Goal: Transaction & Acquisition: Purchase product/service

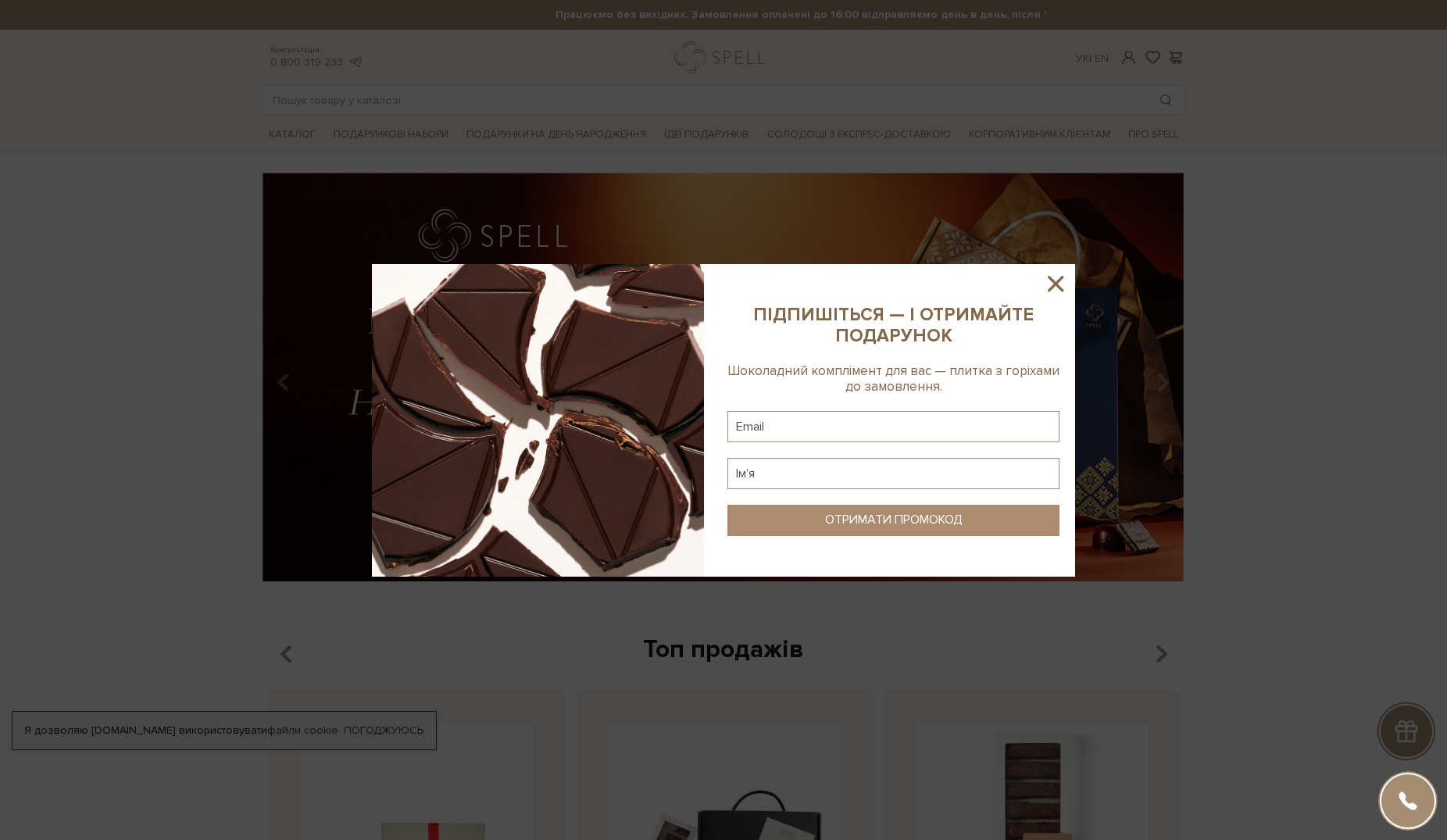
click at [1062, 282] on icon at bounding box center [1056, 283] width 27 height 27
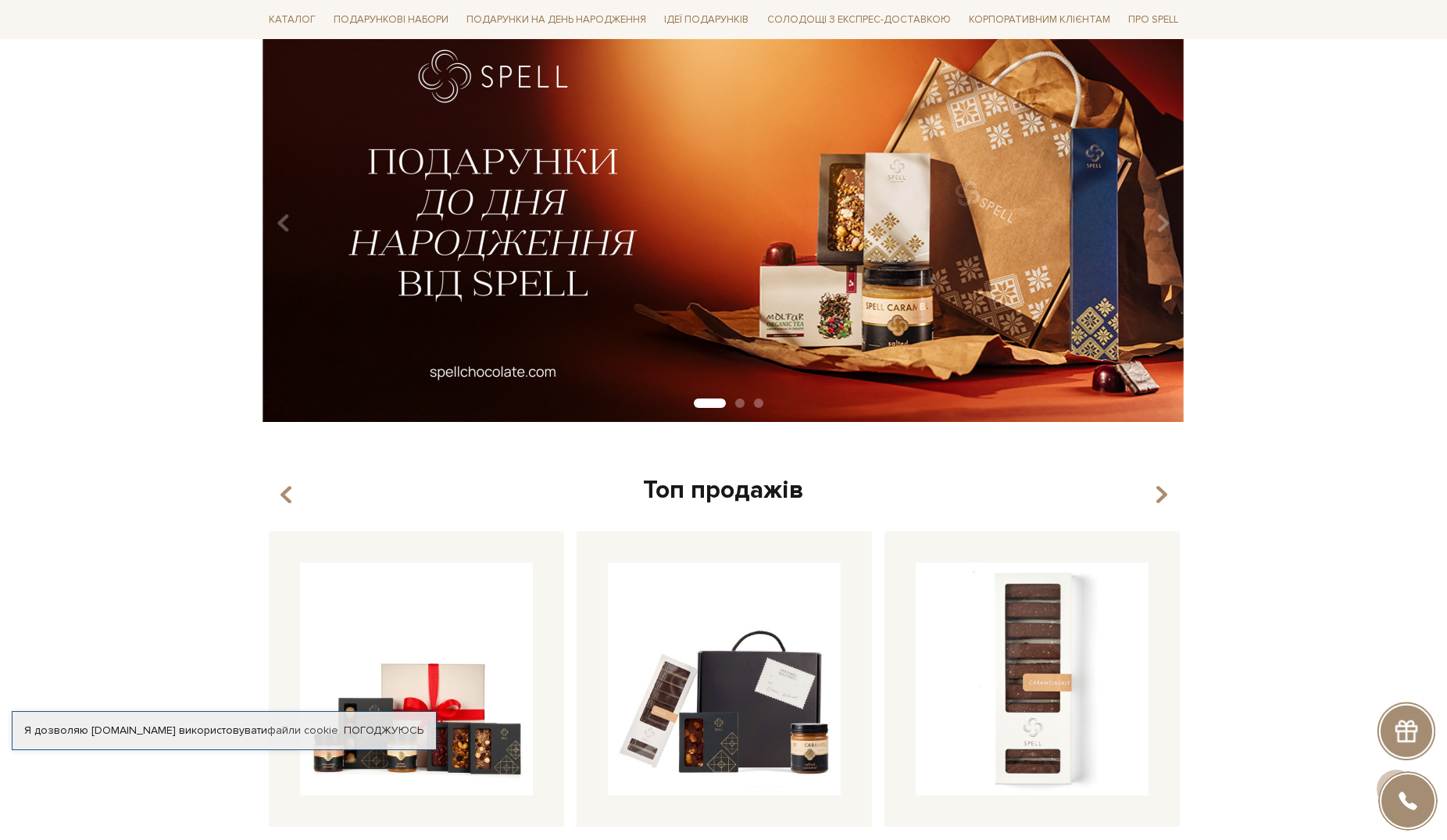
scroll to position [319, 0]
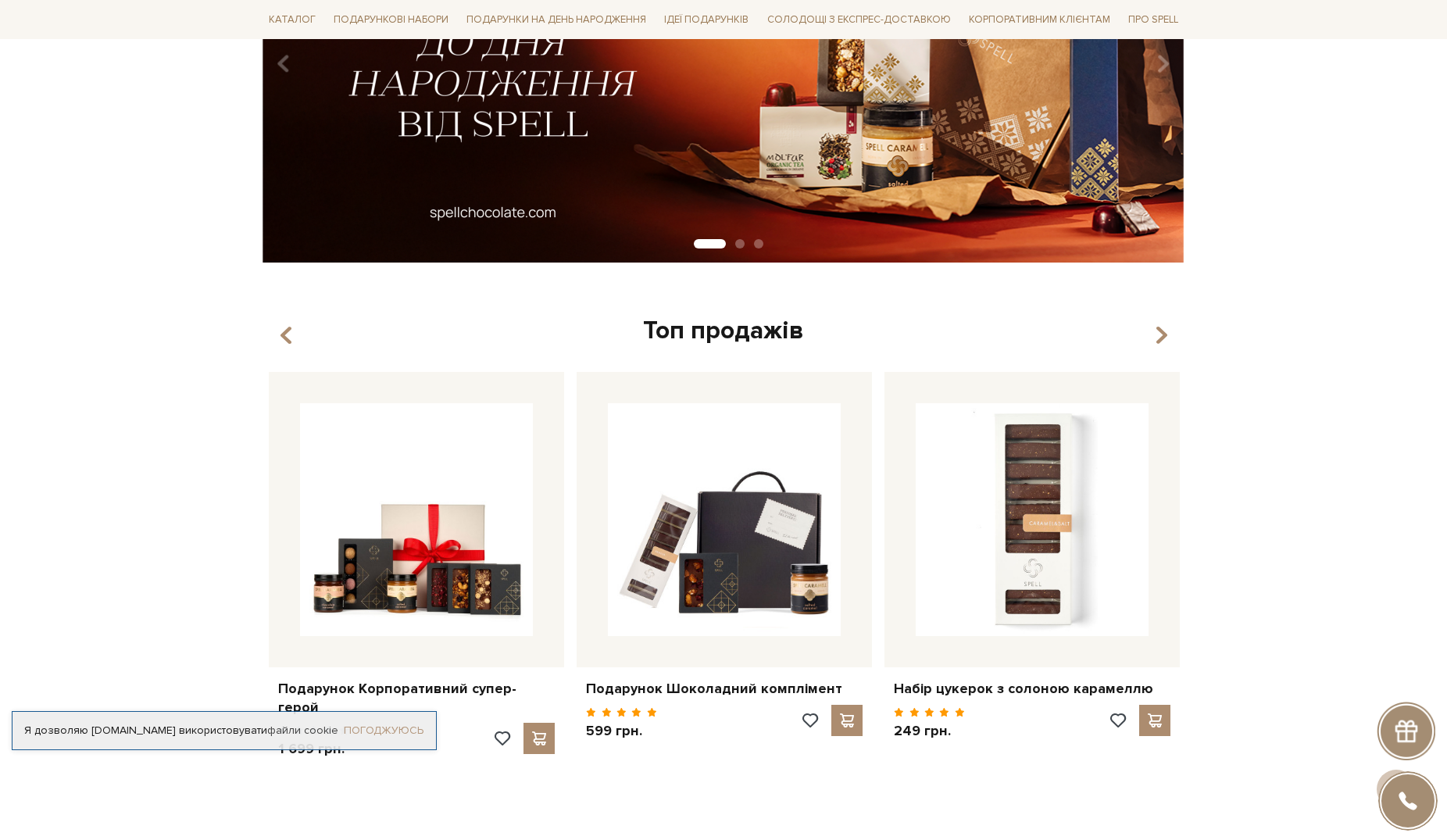
click at [395, 724] on link "Погоджуюсь" at bounding box center [383, 731] width 80 height 14
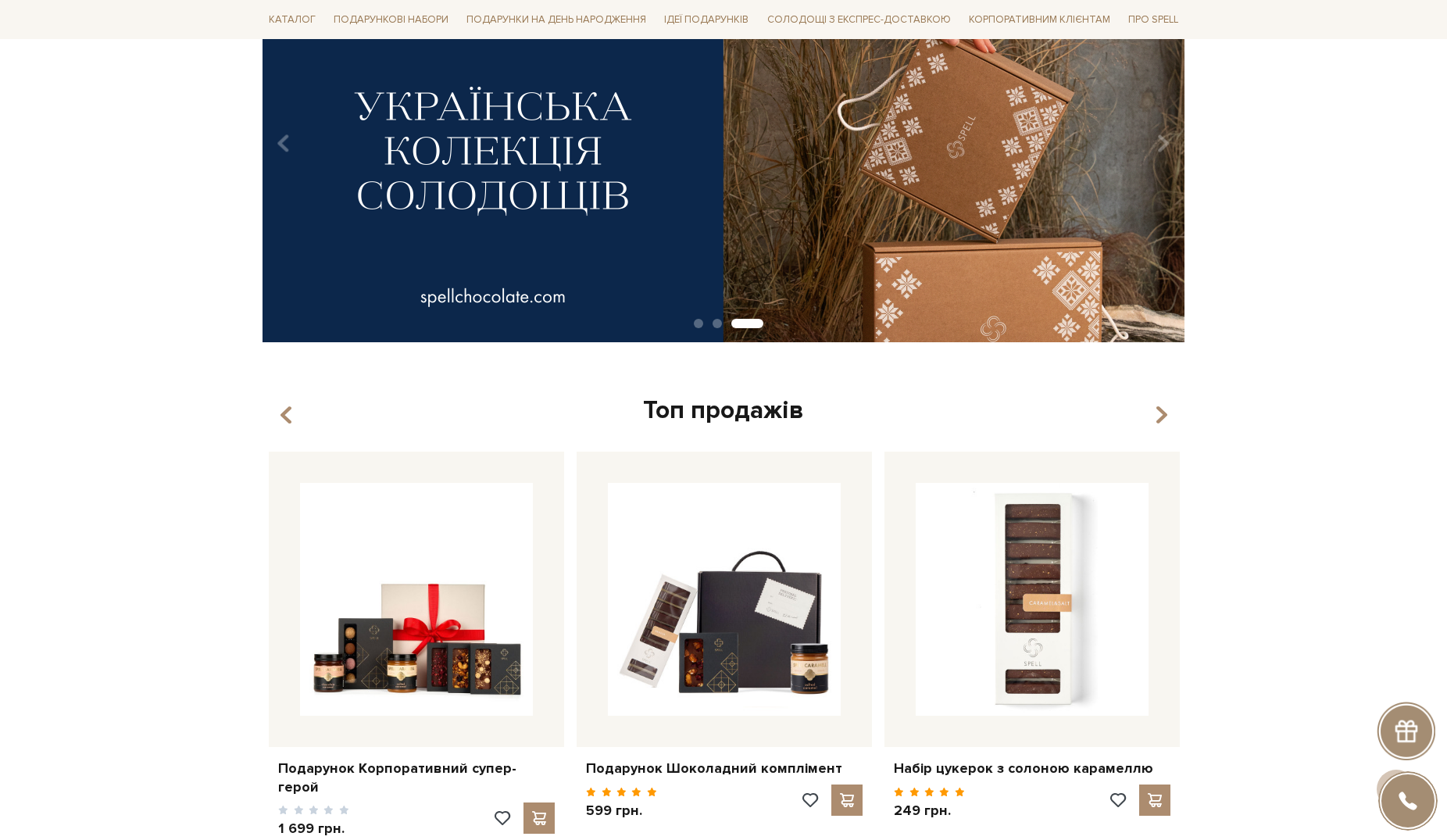
scroll to position [0, 0]
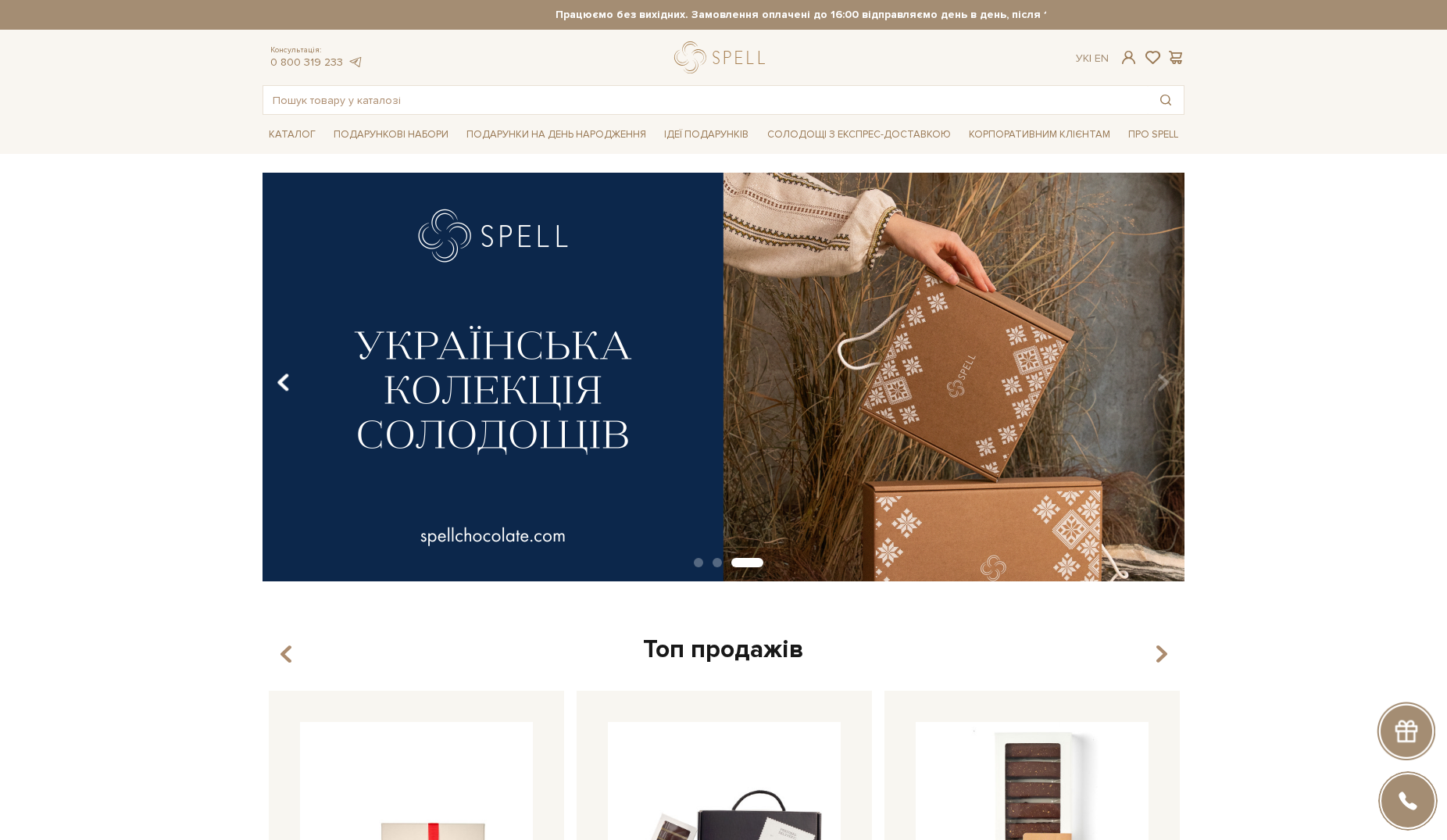
click at [286, 380] on icon "Carousel Navigation" at bounding box center [284, 383] width 13 height 27
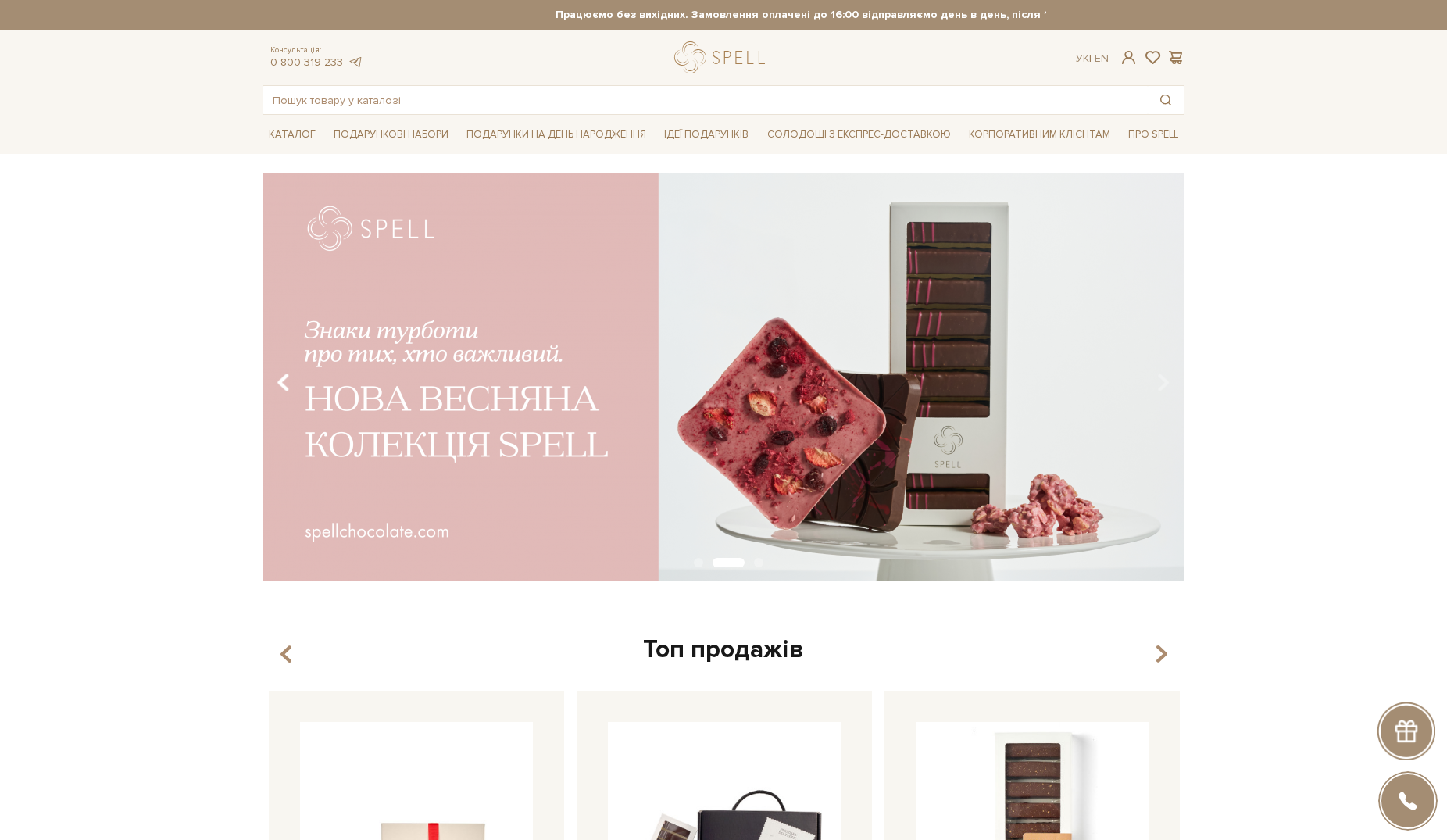
click at [286, 380] on icon "Carousel Navigation" at bounding box center [284, 383] width 13 height 27
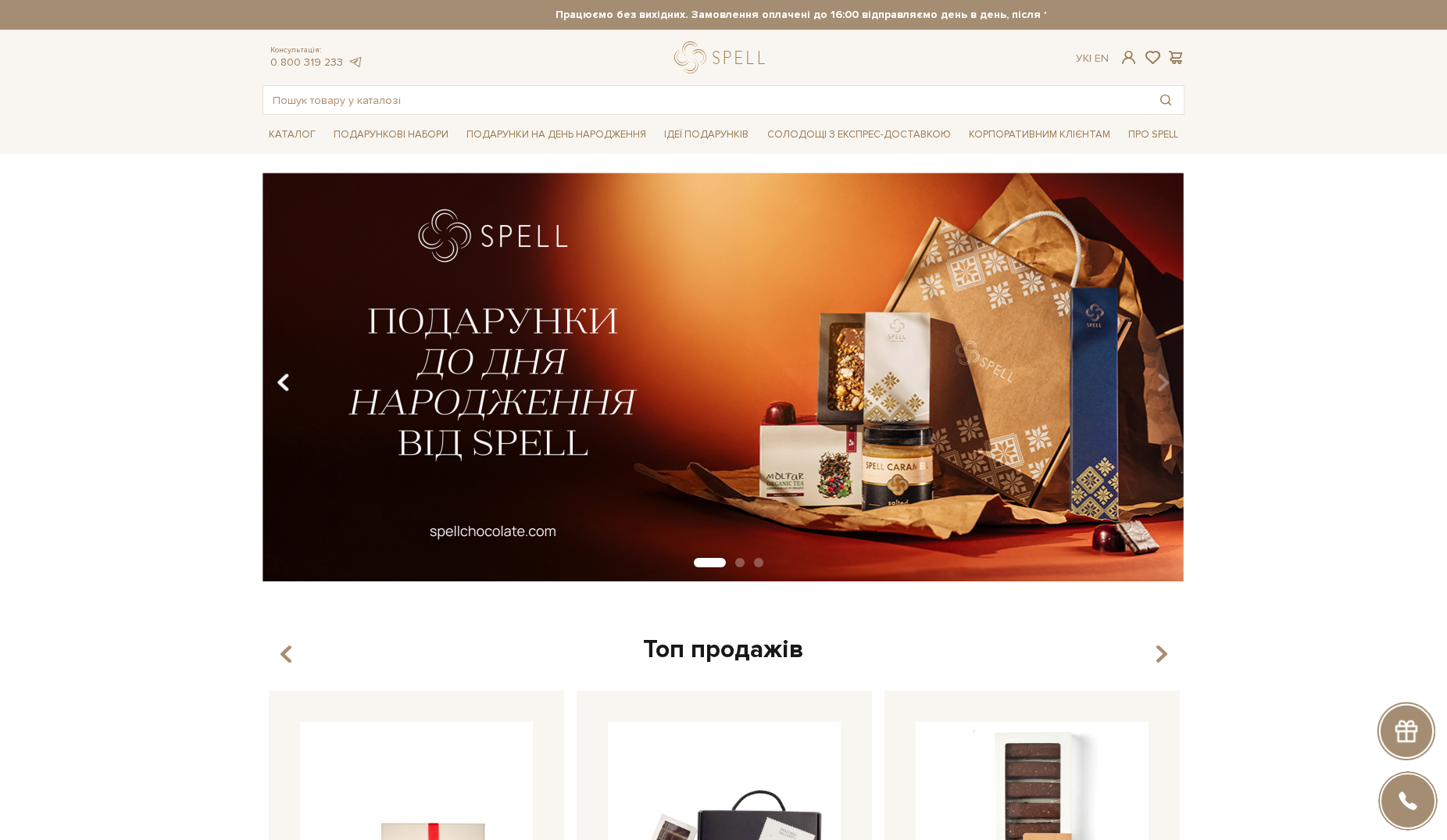
click at [286, 380] on icon "Carousel Navigation" at bounding box center [284, 383] width 13 height 27
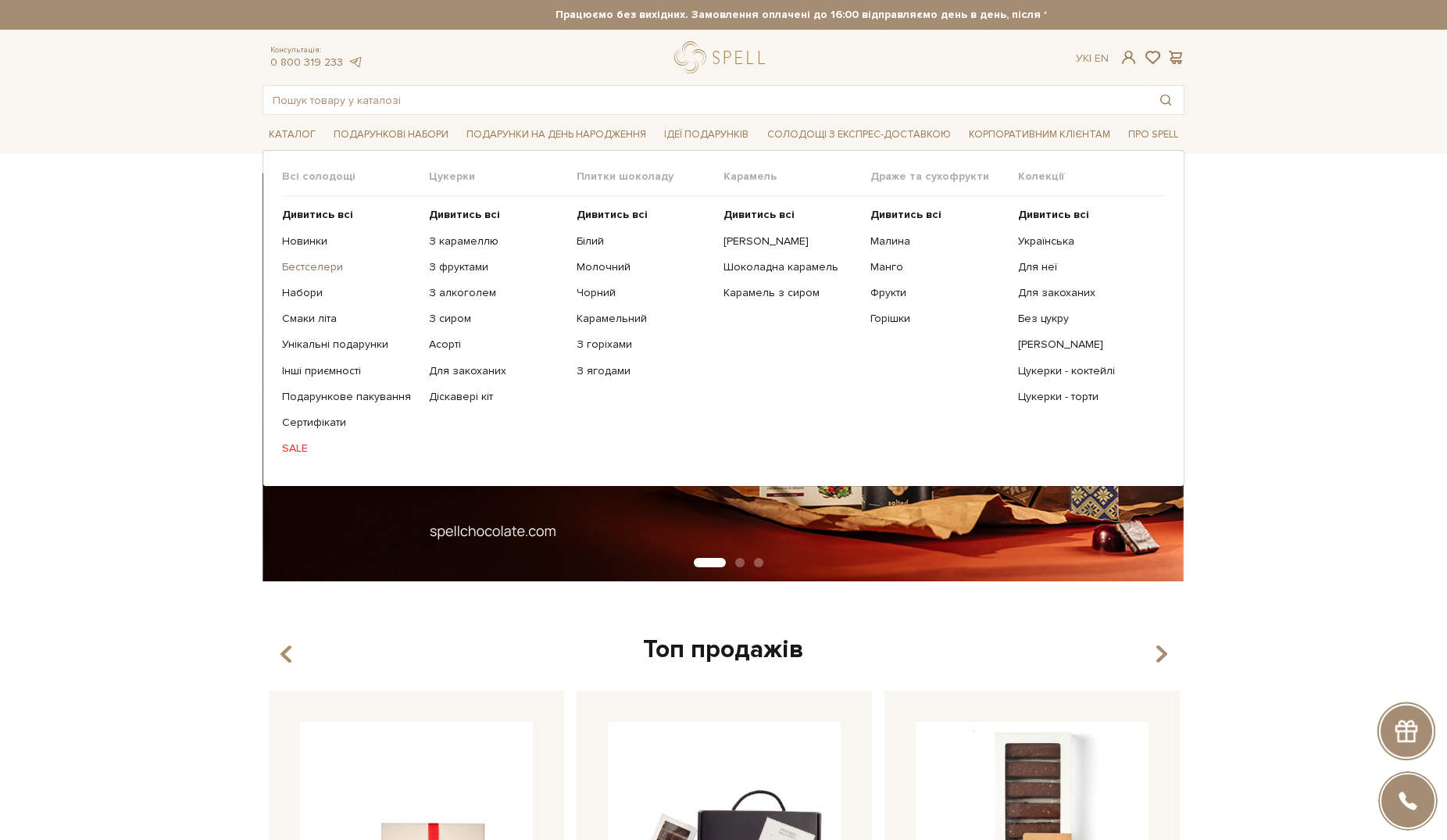
click at [324, 266] on link "Бестселери" at bounding box center [350, 267] width 135 height 14
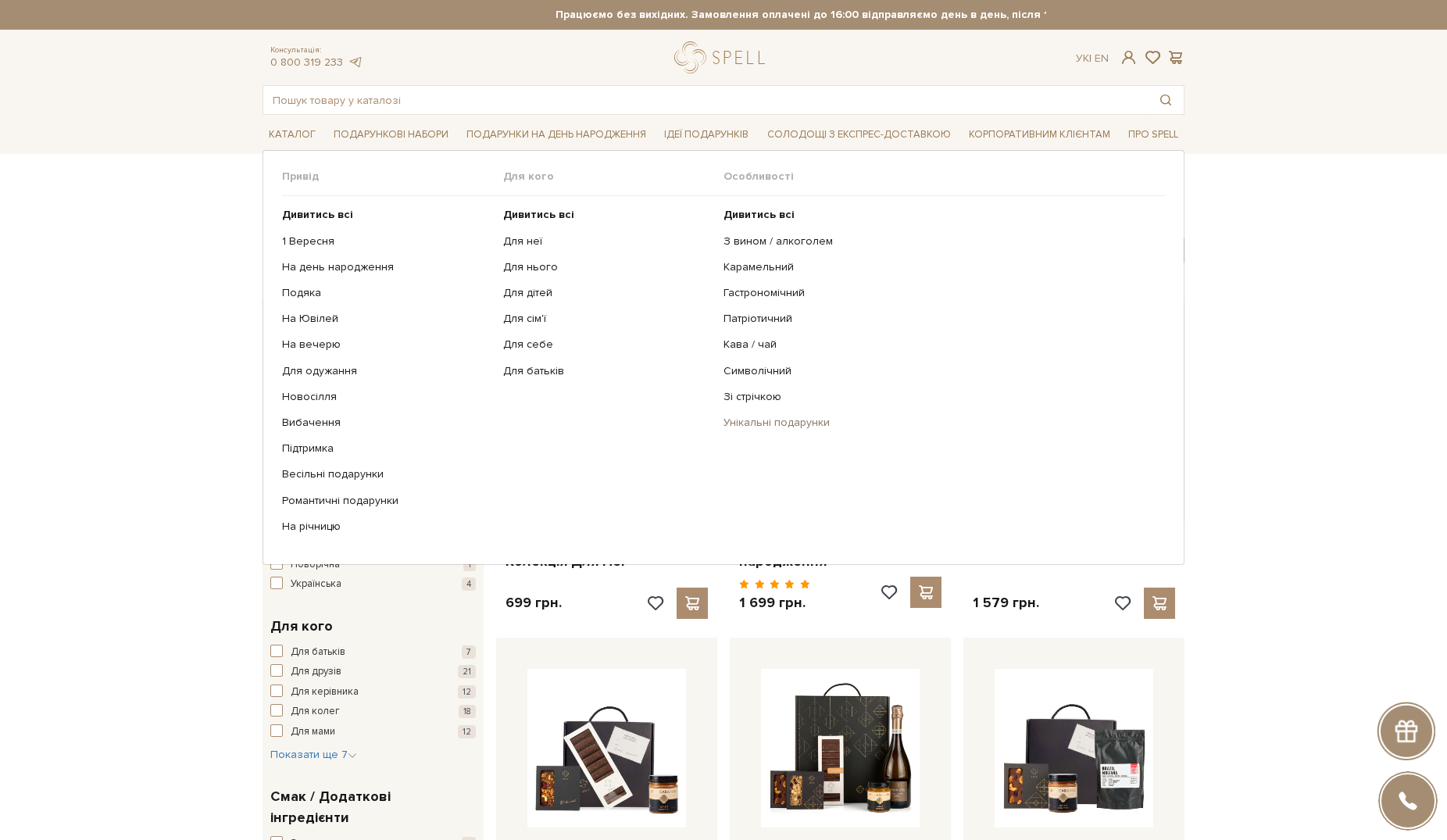
click at [798, 427] on link "Унікальні подарунки" at bounding box center [939, 422] width 430 height 14
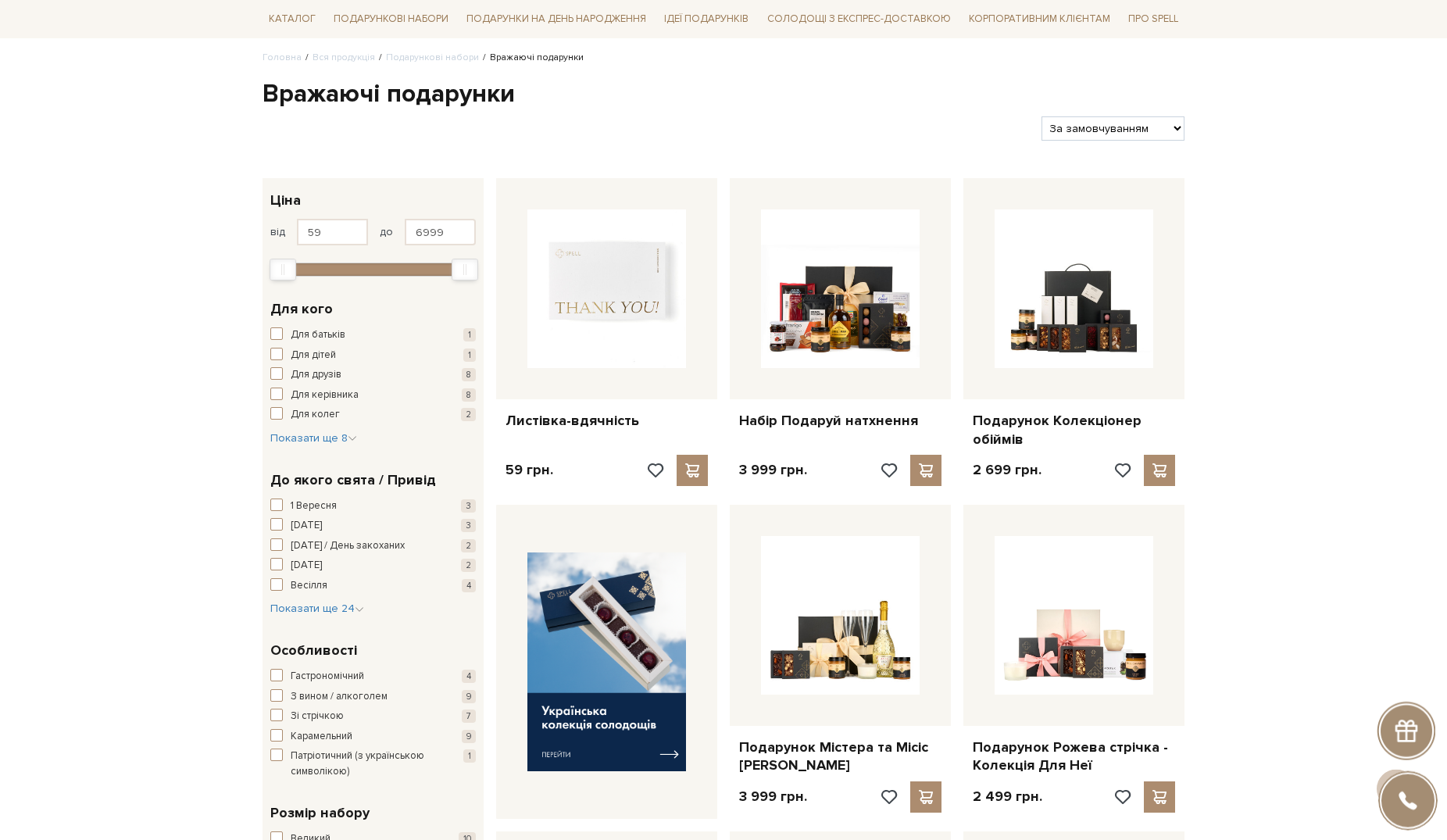
scroll to position [84, 0]
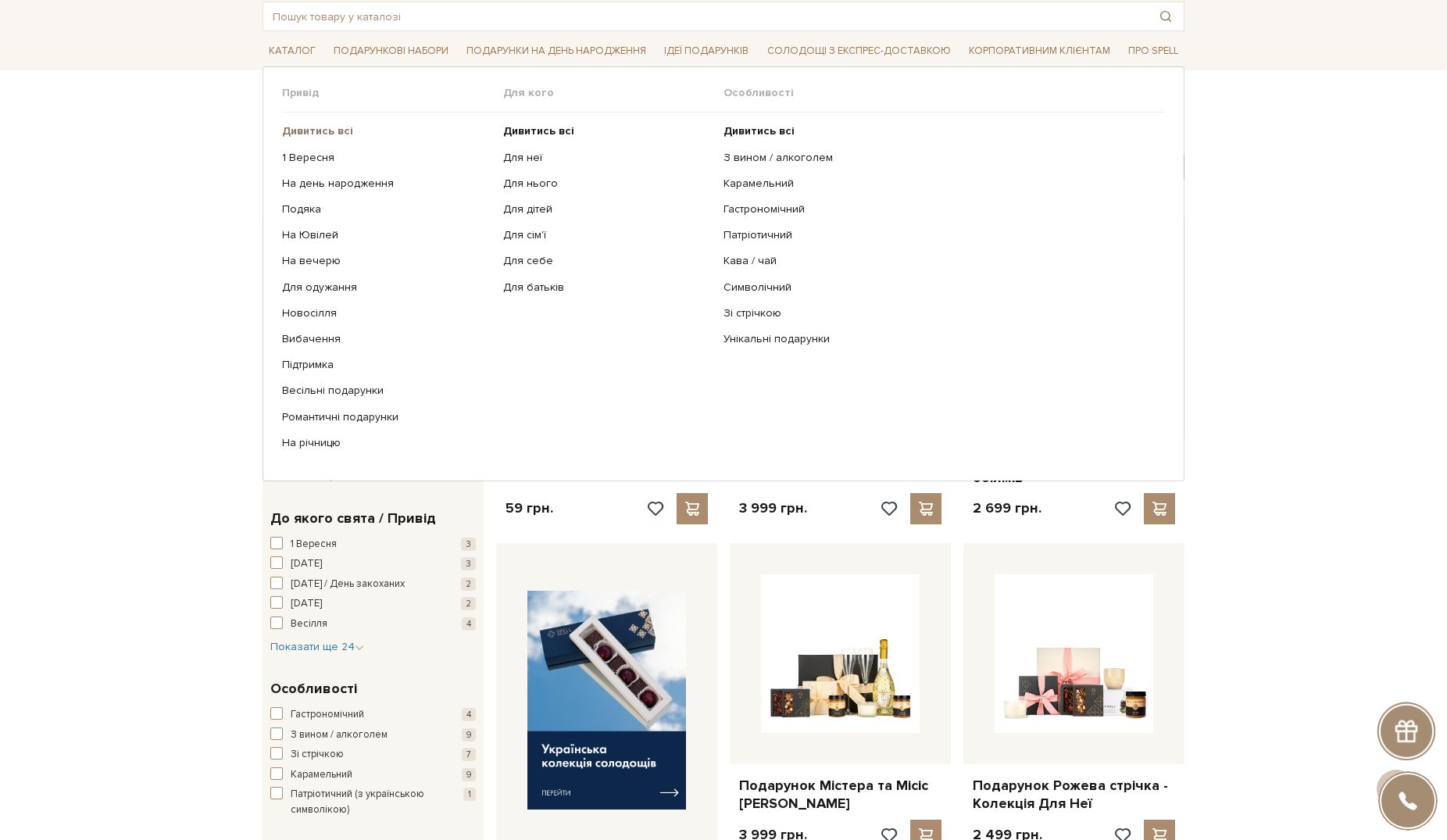
click at [330, 135] on b "Дивитись всі" at bounding box center [318, 131] width 71 height 13
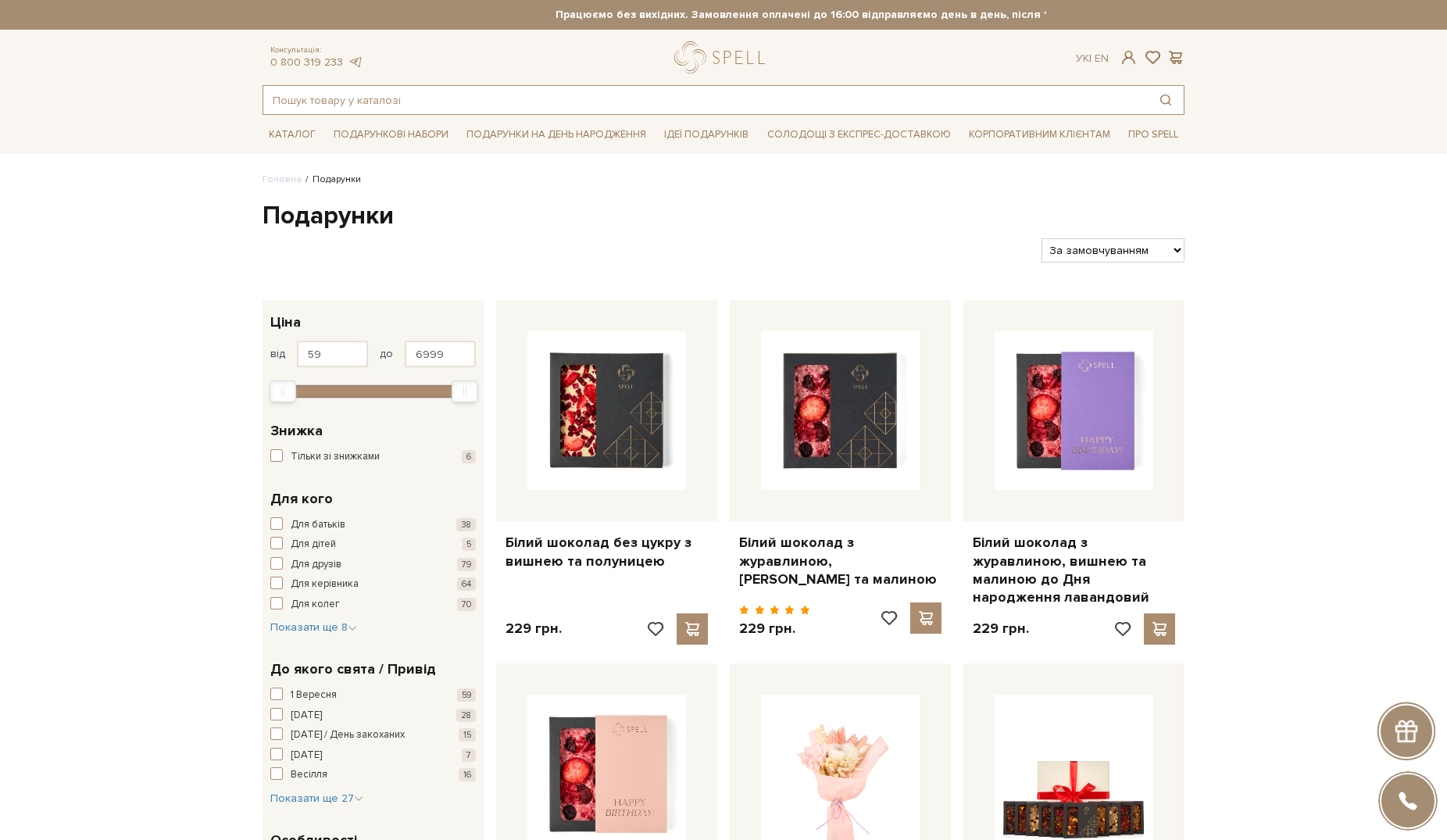
click at [521, 99] on input "text" at bounding box center [706, 100] width 885 height 29
type input "N"
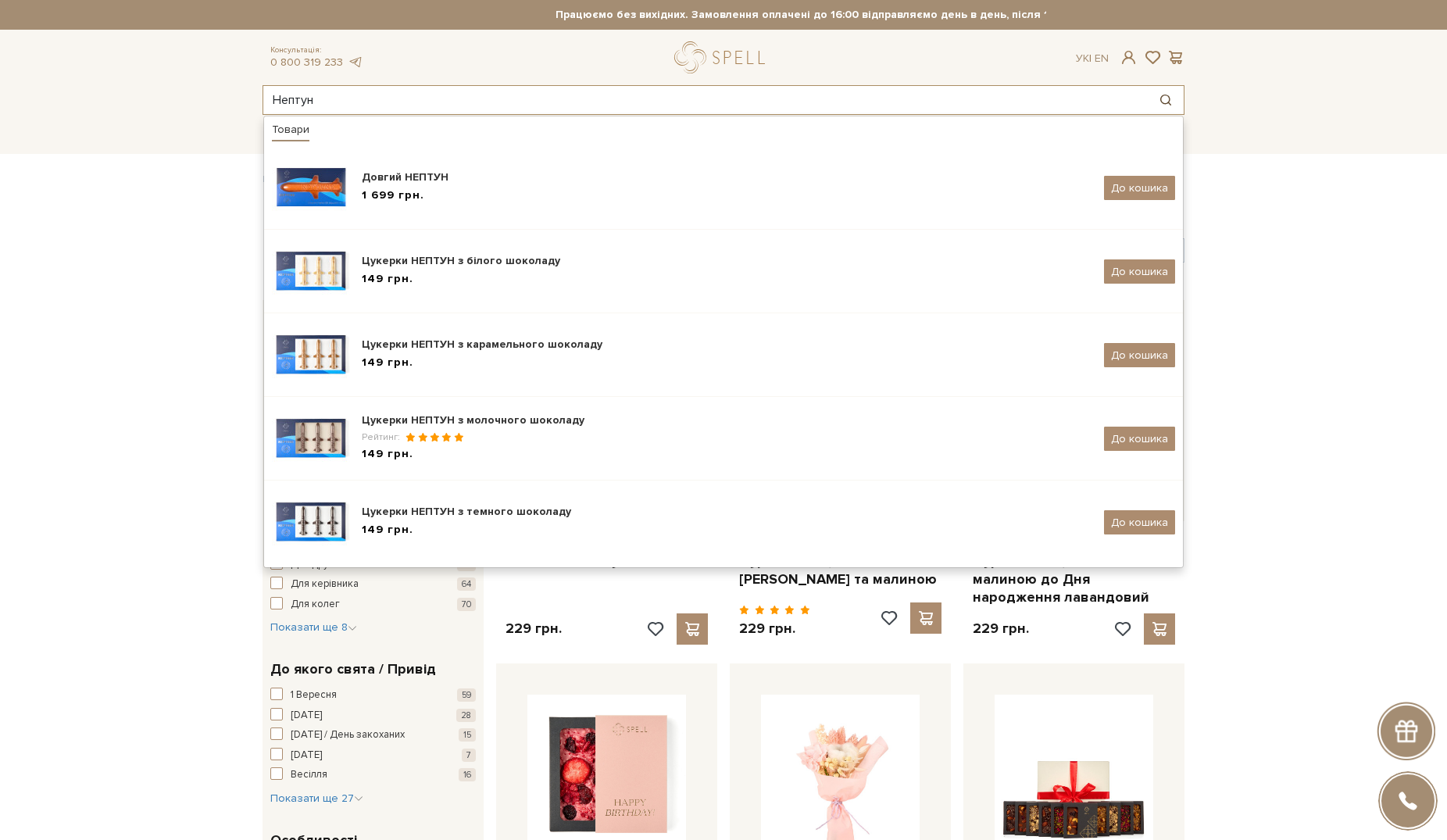
type input "Нептун"
click at [1164, 98] on button "Пошук товару у каталозі" at bounding box center [1166, 100] width 36 height 29
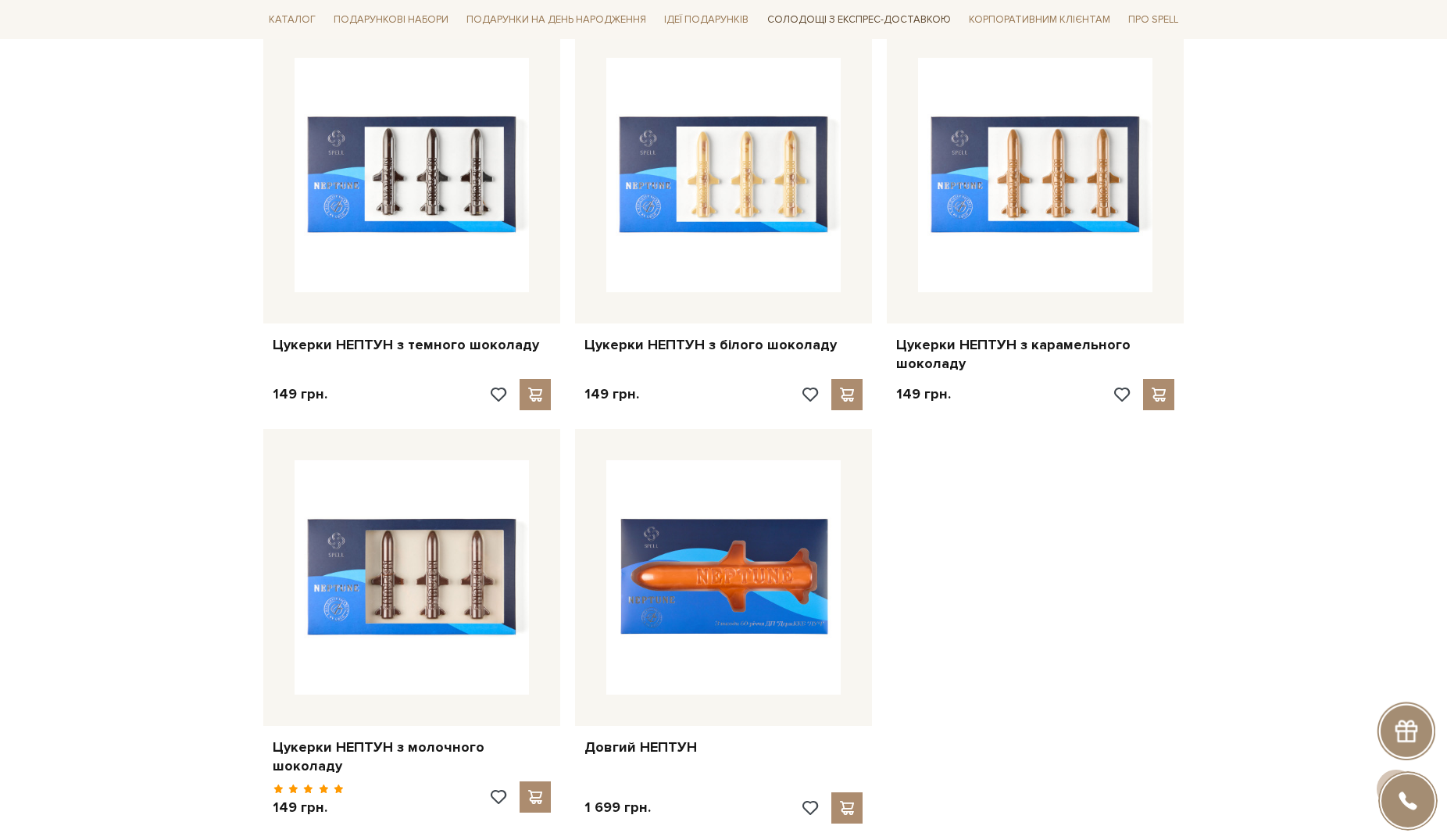
scroll to position [479, 0]
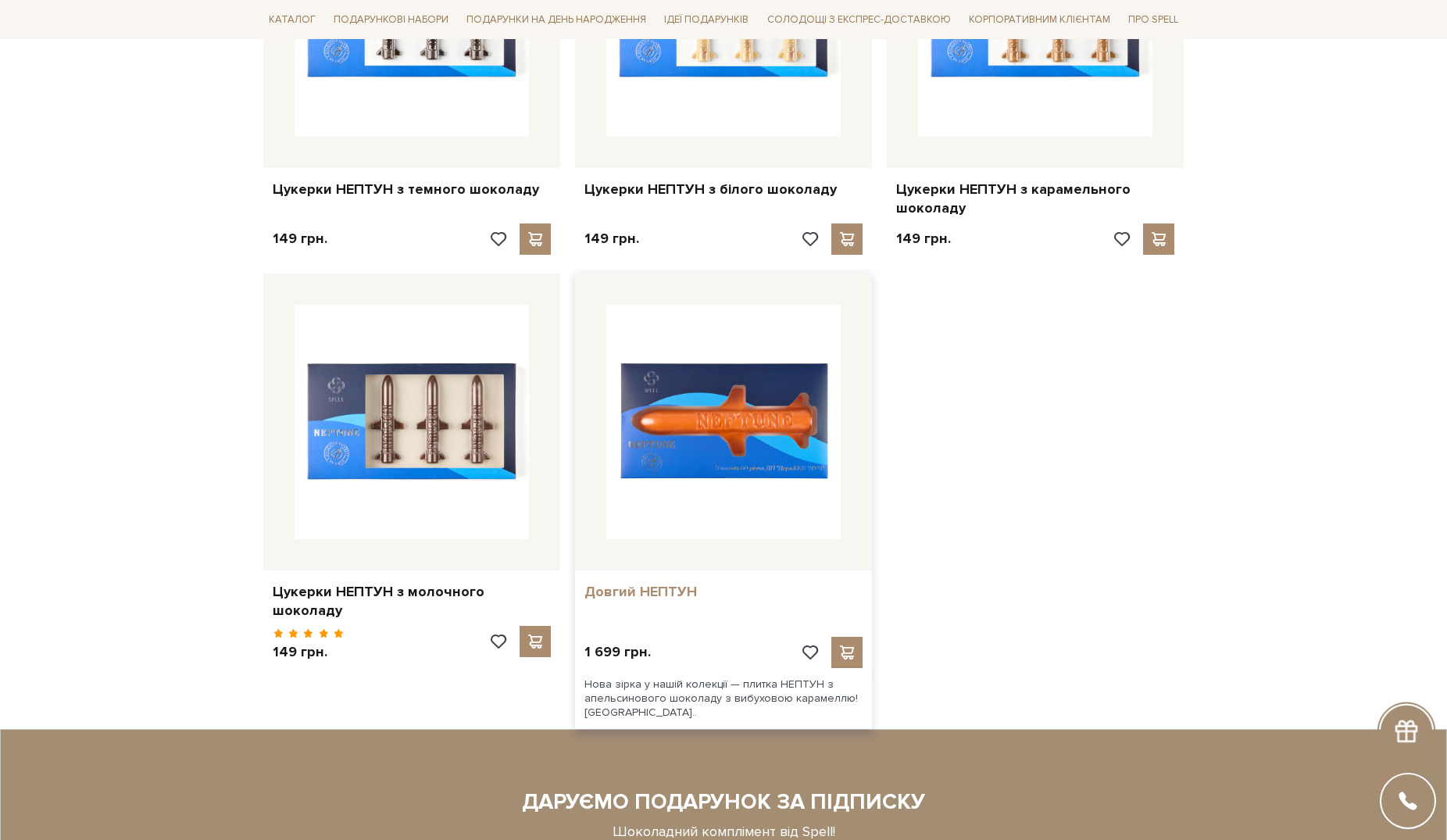
click at [668, 593] on link "Довгий НЕПТУН" at bounding box center [723, 592] width 278 height 18
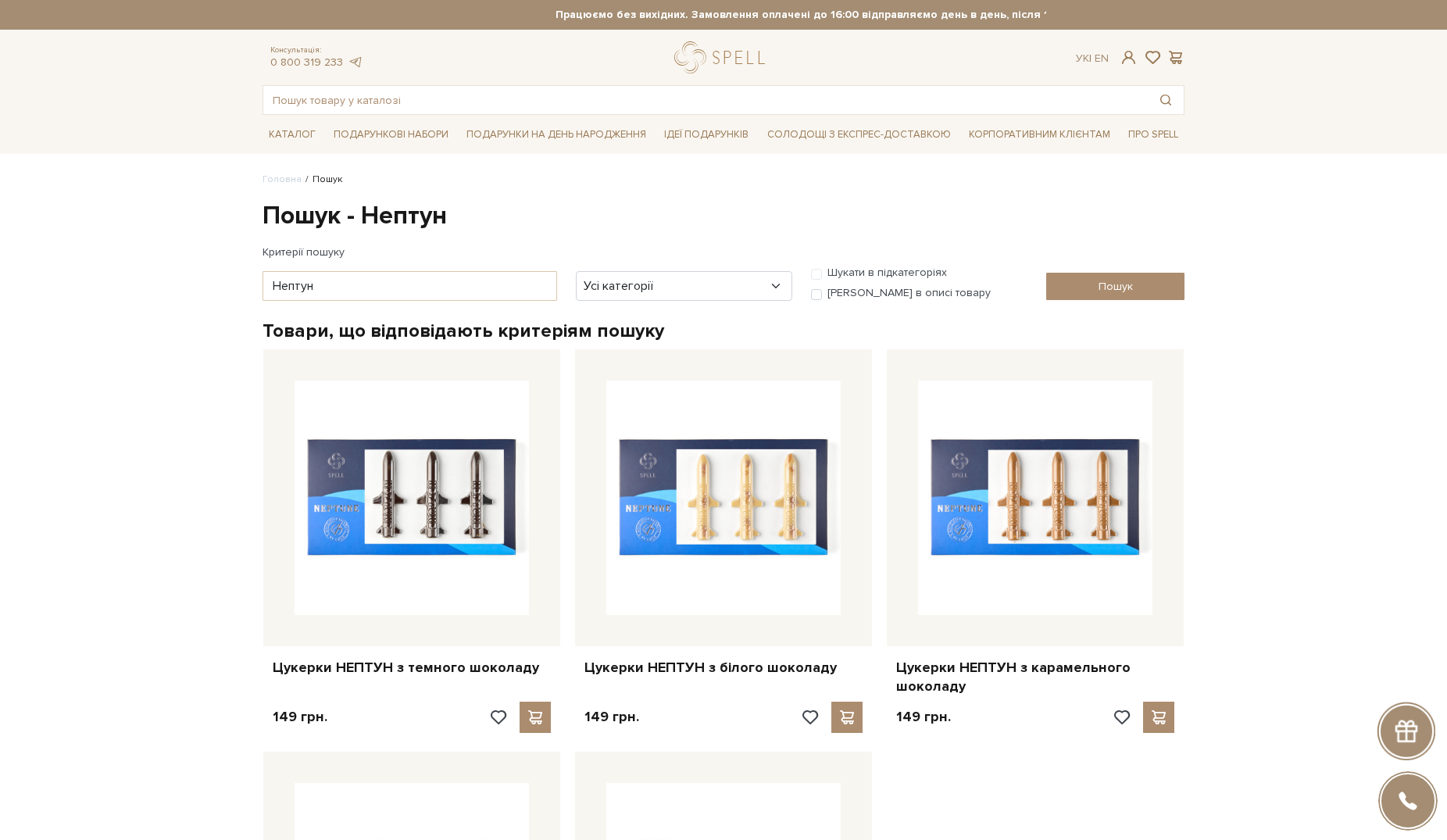
scroll to position [479, 0]
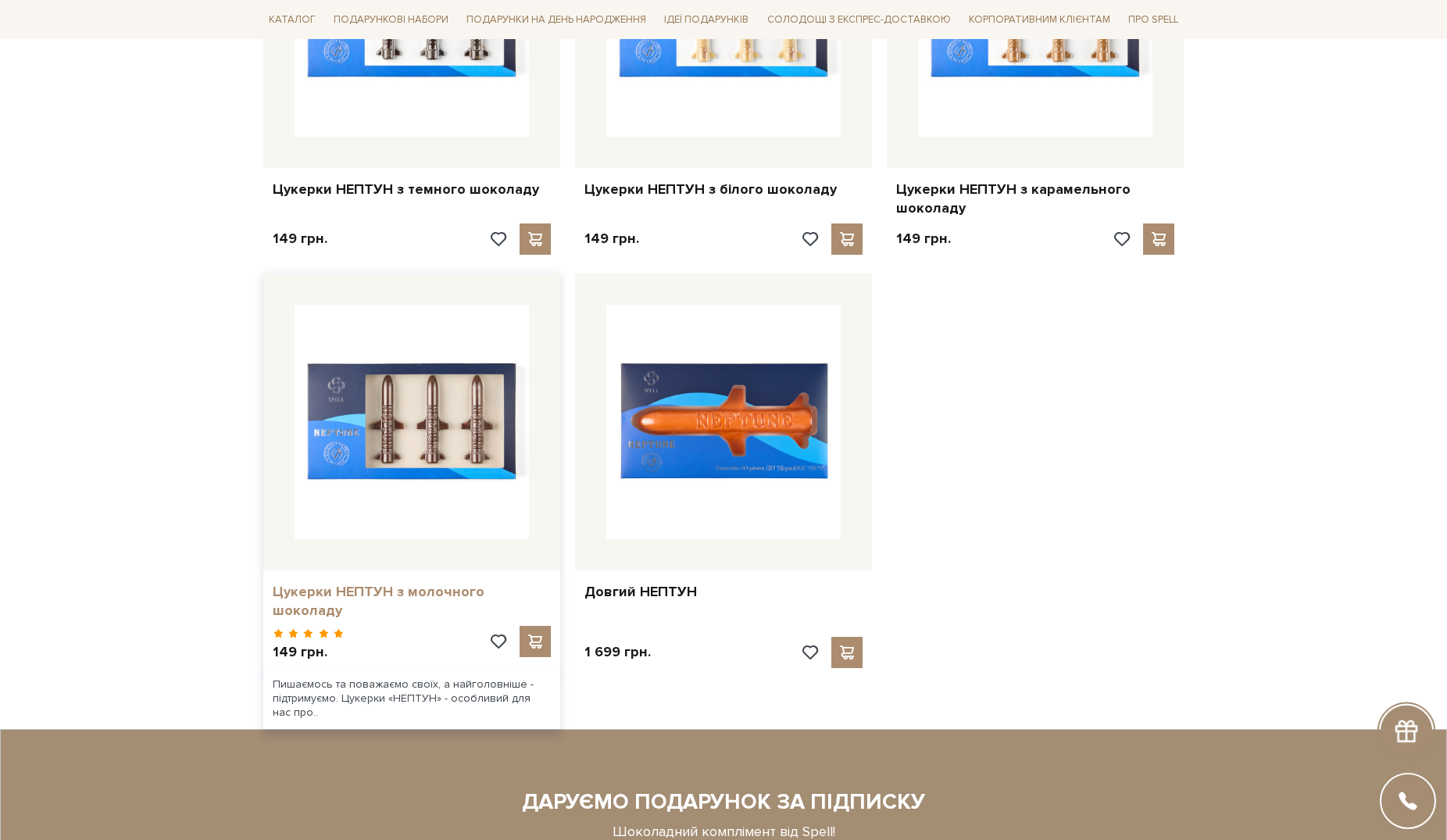
click at [420, 591] on link "Цукерки НЕПТУН з молочного шоколаду" at bounding box center [412, 601] width 278 height 37
